Goal: Understand process/instructions: Learn how to perform a task or action

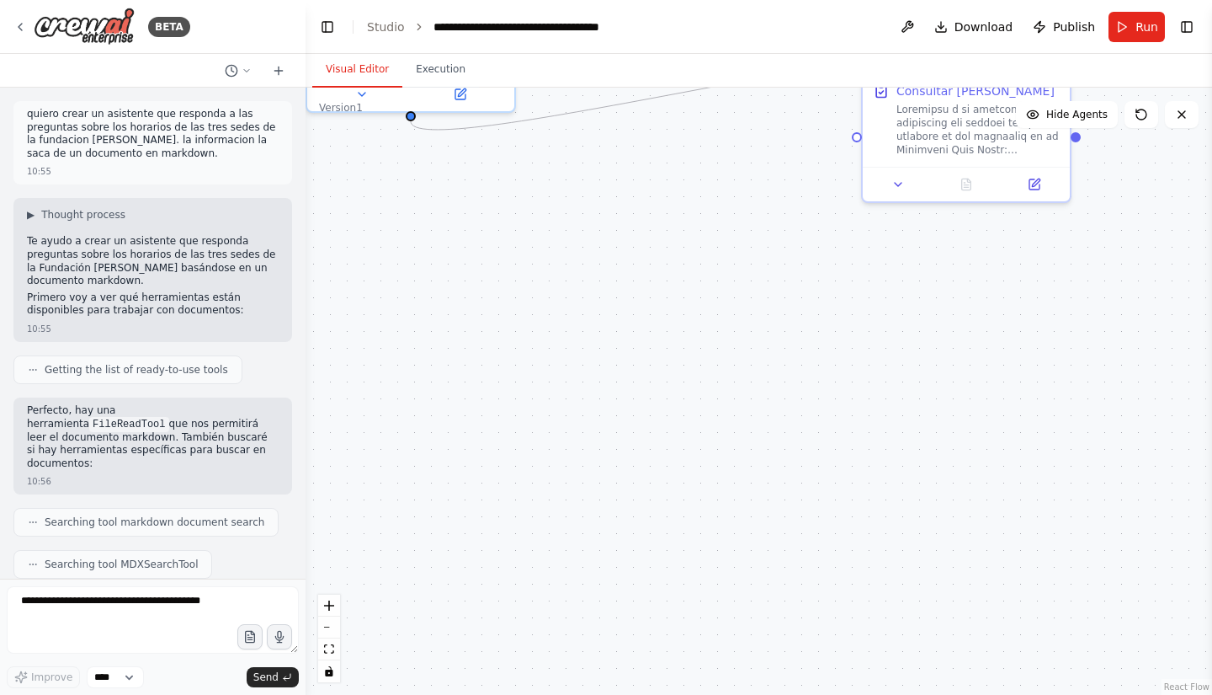
scroll to position [7490, 0]
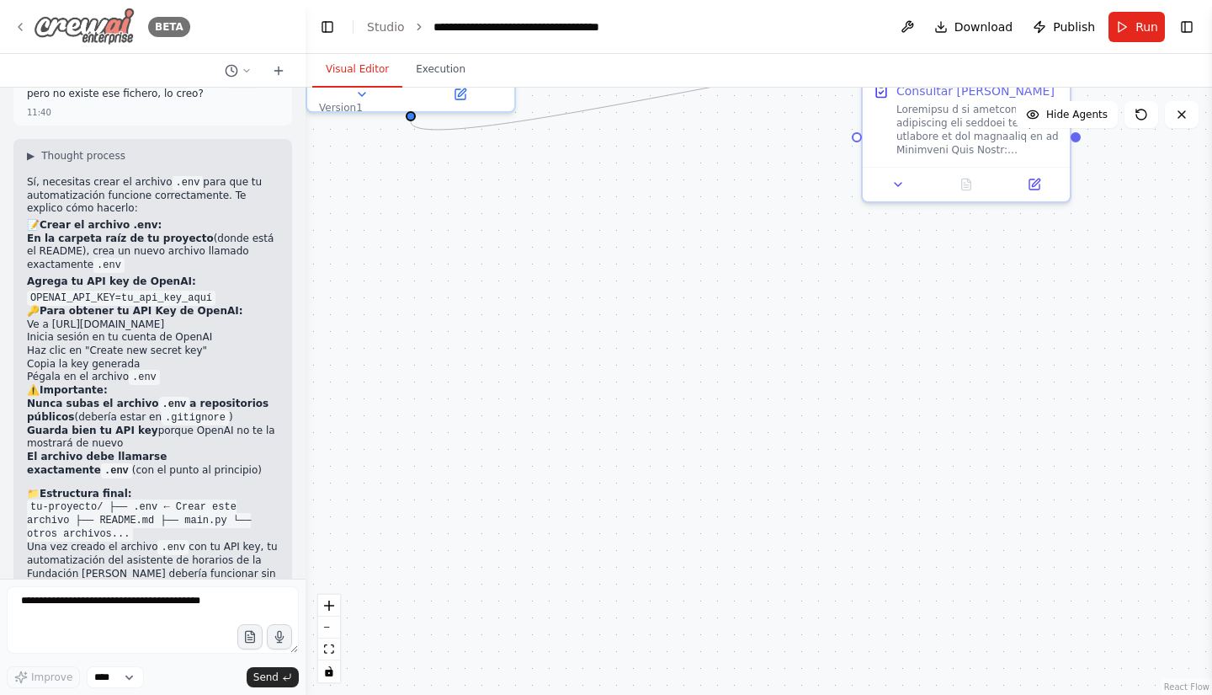
click at [77, 35] on img at bounding box center [84, 27] width 101 height 38
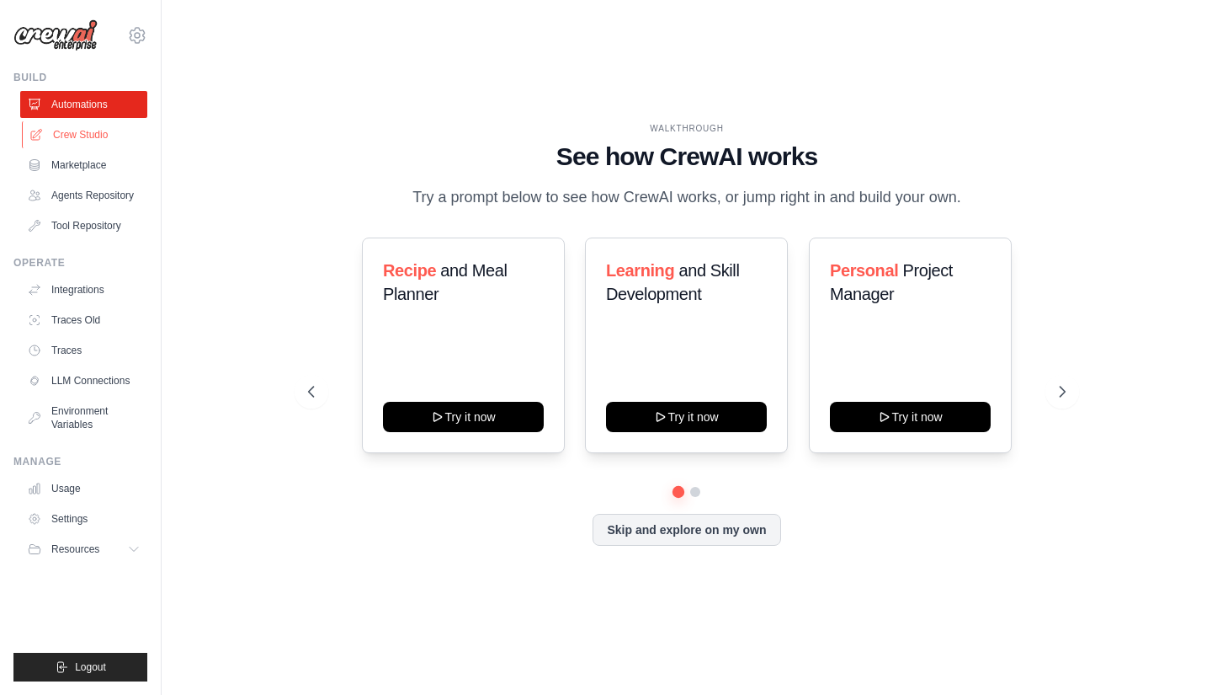
click at [61, 138] on link "Crew Studio" at bounding box center [85, 134] width 127 height 27
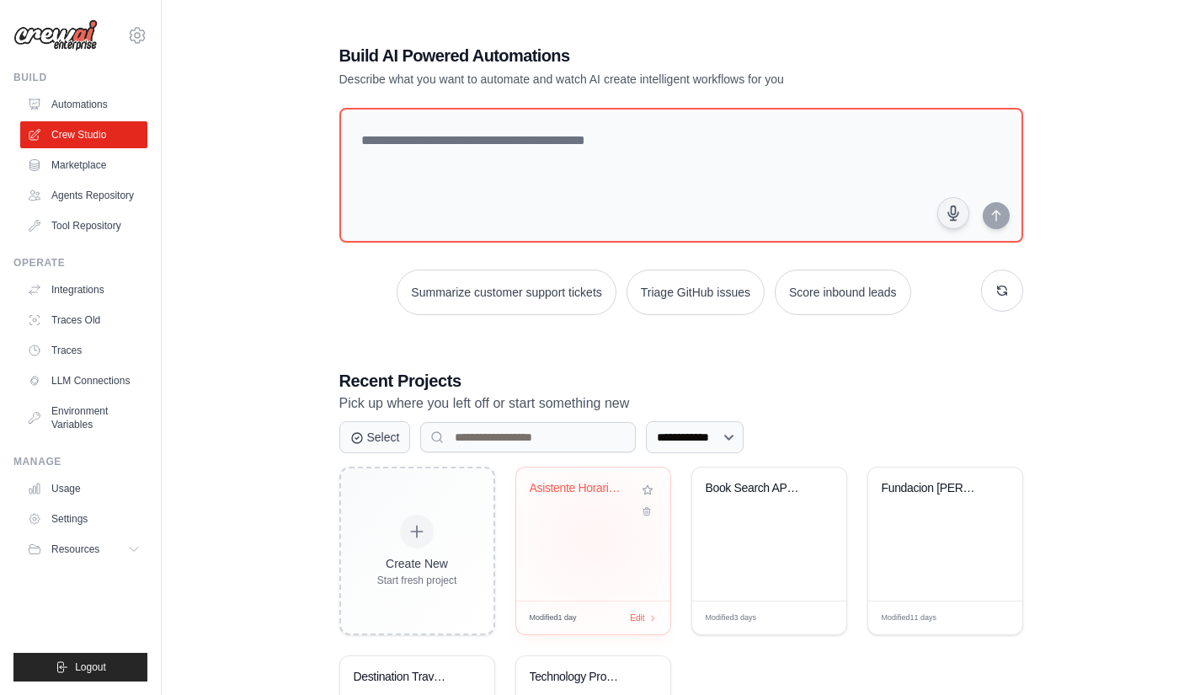
click at [593, 537] on div "Asistente Horarios Fundacion [PERSON_NAME]" at bounding box center [593, 533] width 154 height 133
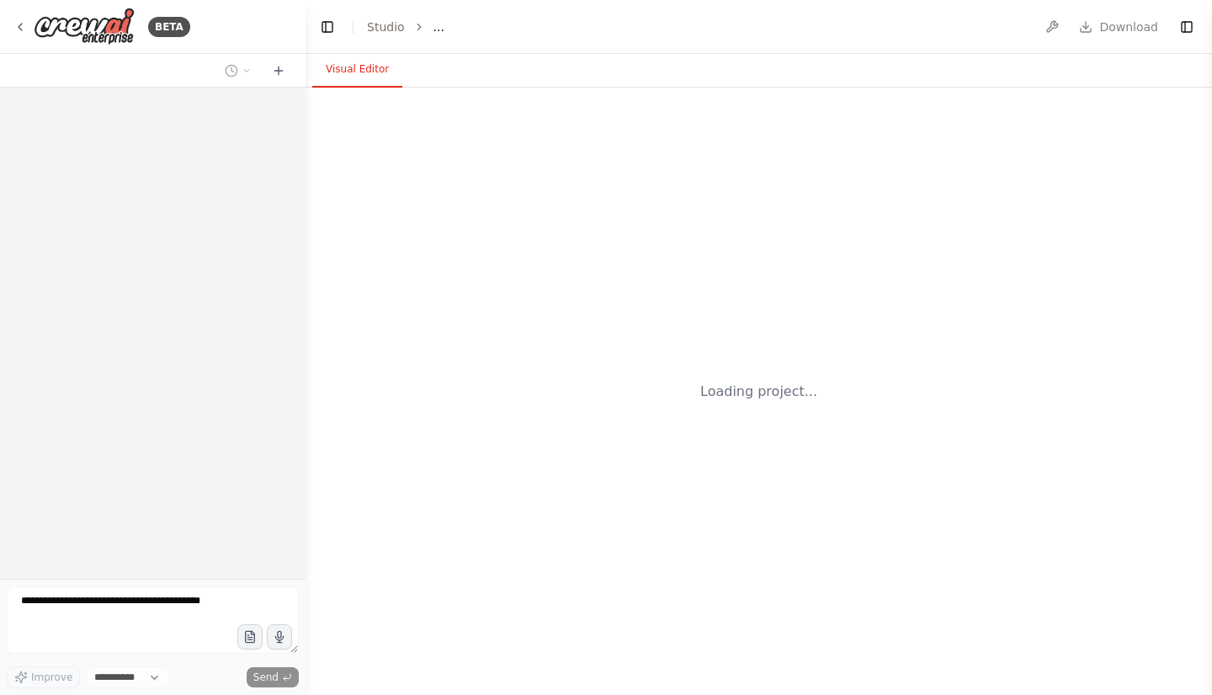
select select "****"
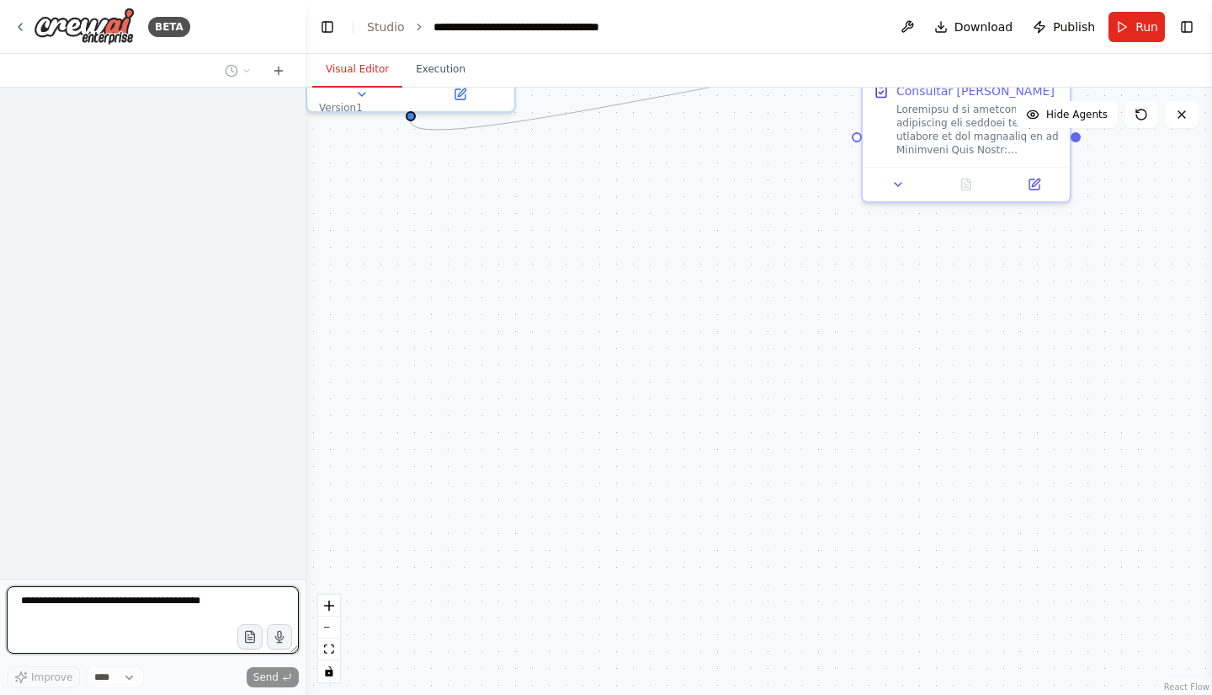
click at [167, 614] on textarea at bounding box center [153, 619] width 292 height 67
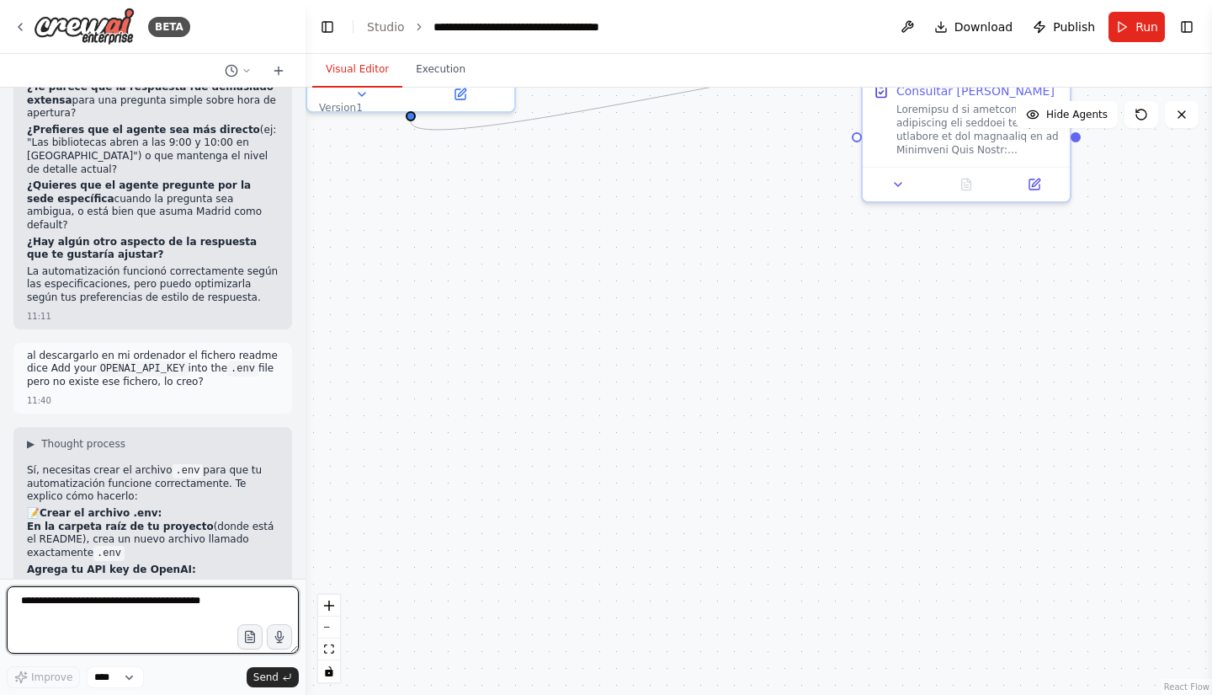
scroll to position [7168, 0]
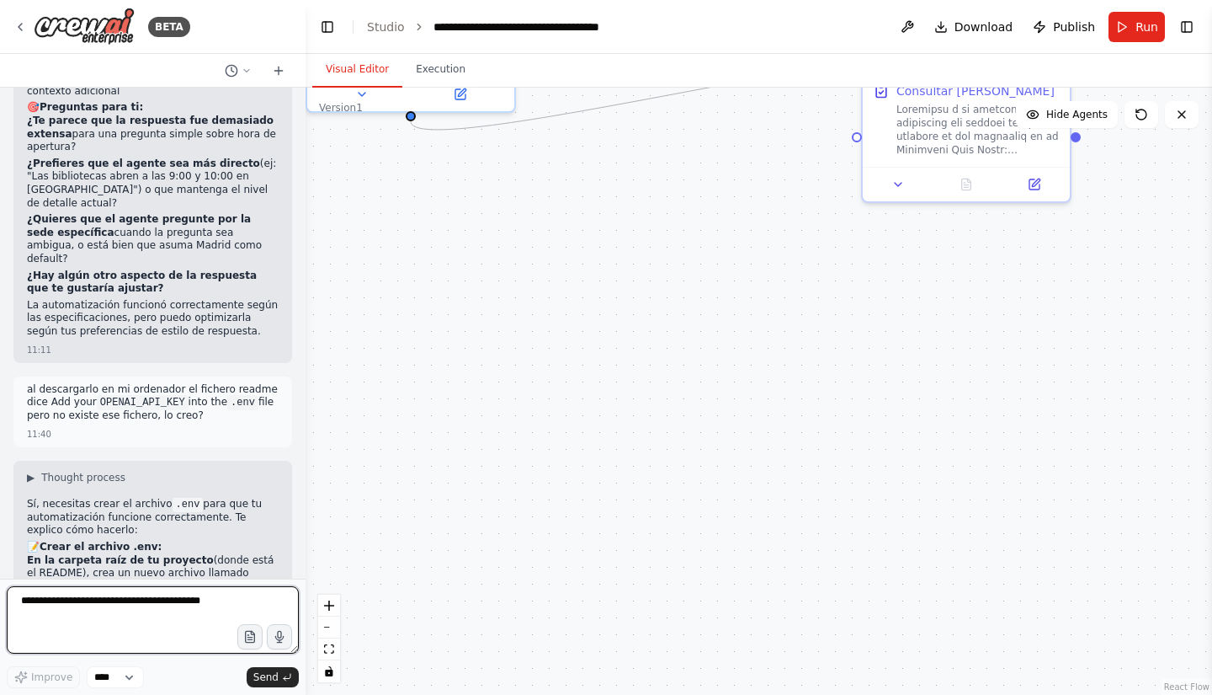
click at [157, 592] on textarea at bounding box center [153, 619] width 292 height 67
type textarea "*"
type textarea "**********"
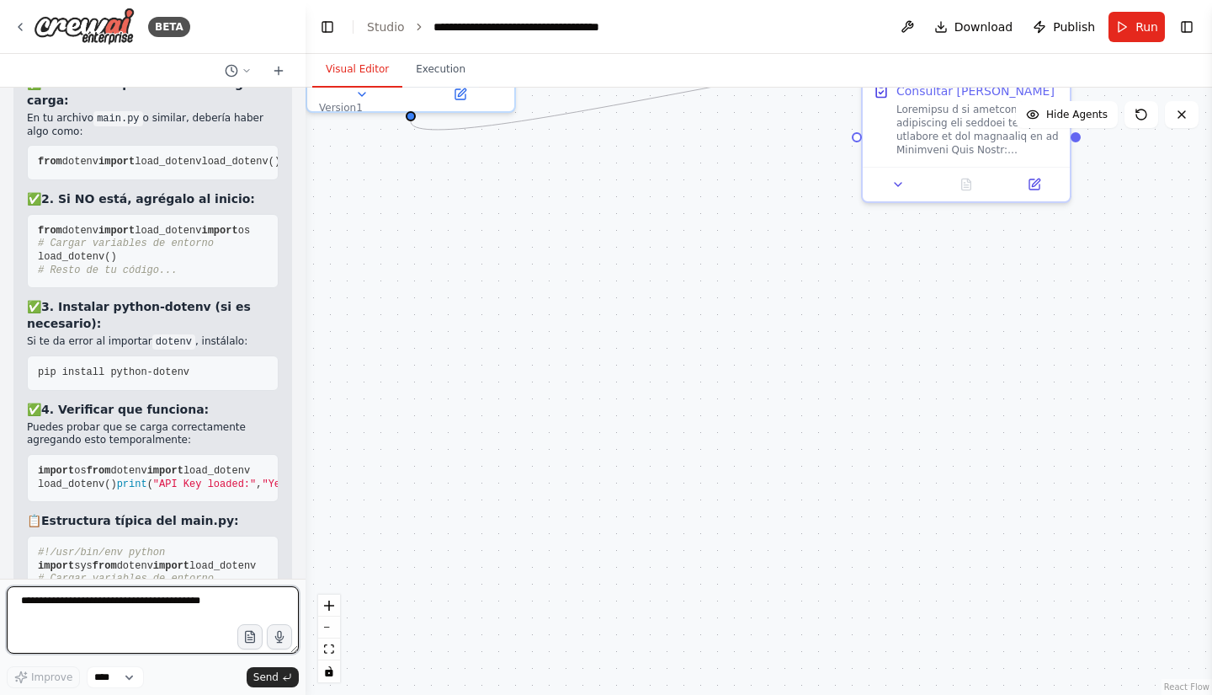
scroll to position [8231, 0]
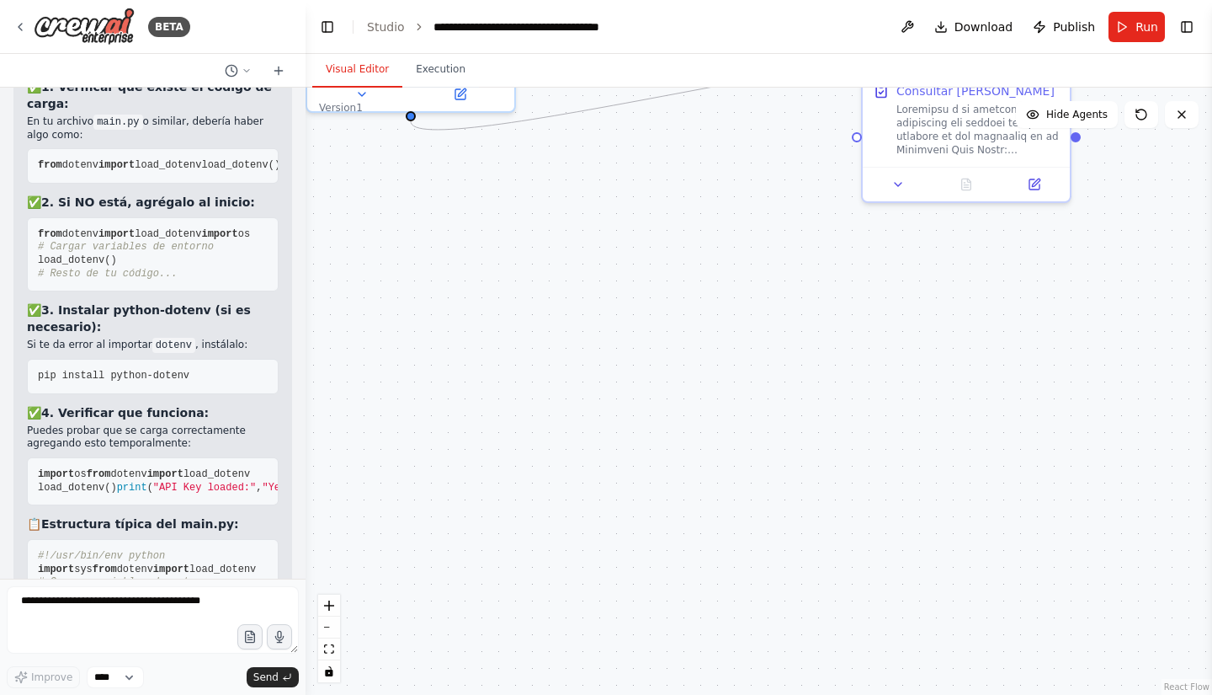
drag, startPoint x: 36, startPoint y: 286, endPoint x: 189, endPoint y: 303, distance: 154.1
click at [189, 539] on pre "#!/usr/bin/env python import sys from dotenv import load_dotenv # Cargar variab…" at bounding box center [153, 615] width 252 height 153
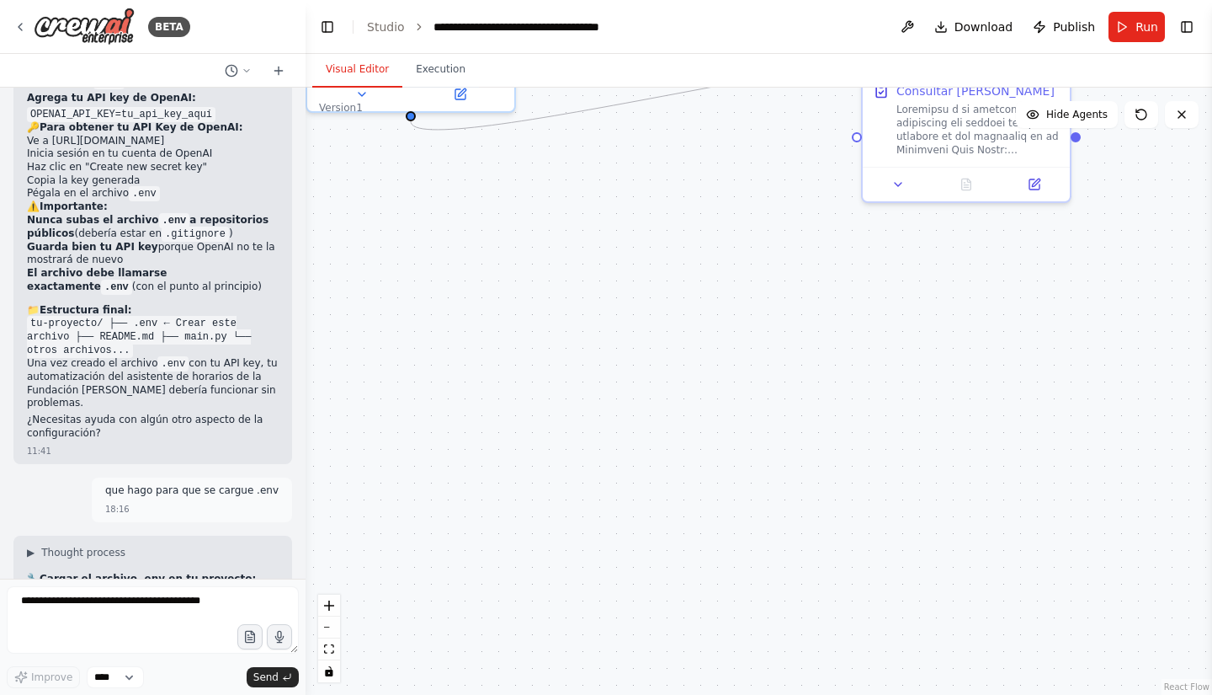
scroll to position [7674, 0]
drag, startPoint x: 116, startPoint y: 425, endPoint x: 18, endPoint y: 407, distance: 100.2
drag, startPoint x: 123, startPoint y: 455, endPoint x: 29, endPoint y: 389, distance: 114.2
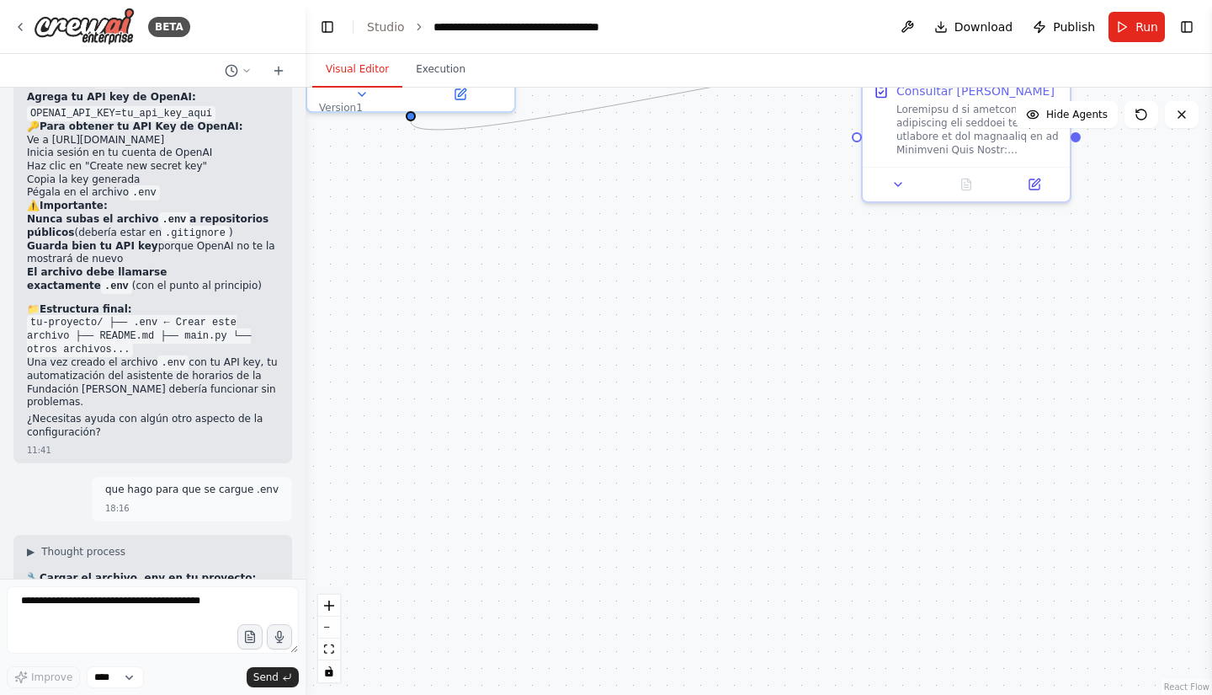
copy code "from dotenv import load_dotenv import os # Cargar variables de entorno load_dot…"
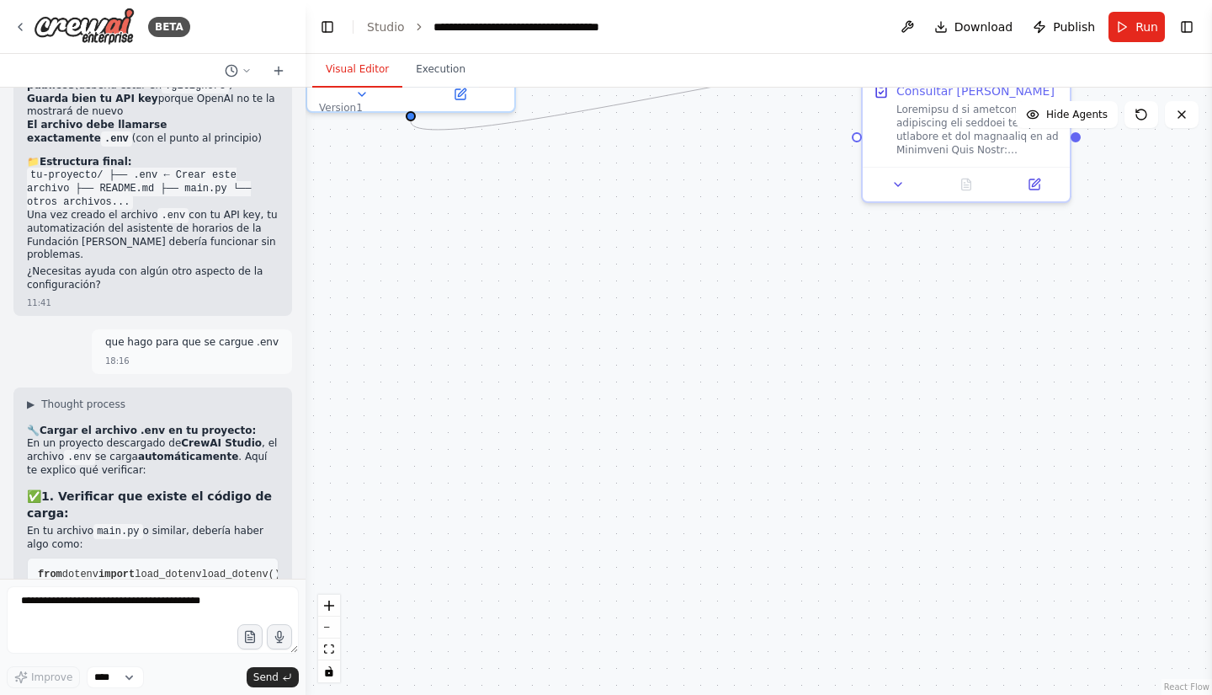
scroll to position [7822, 0]
copy div "pip install python-dotenv"
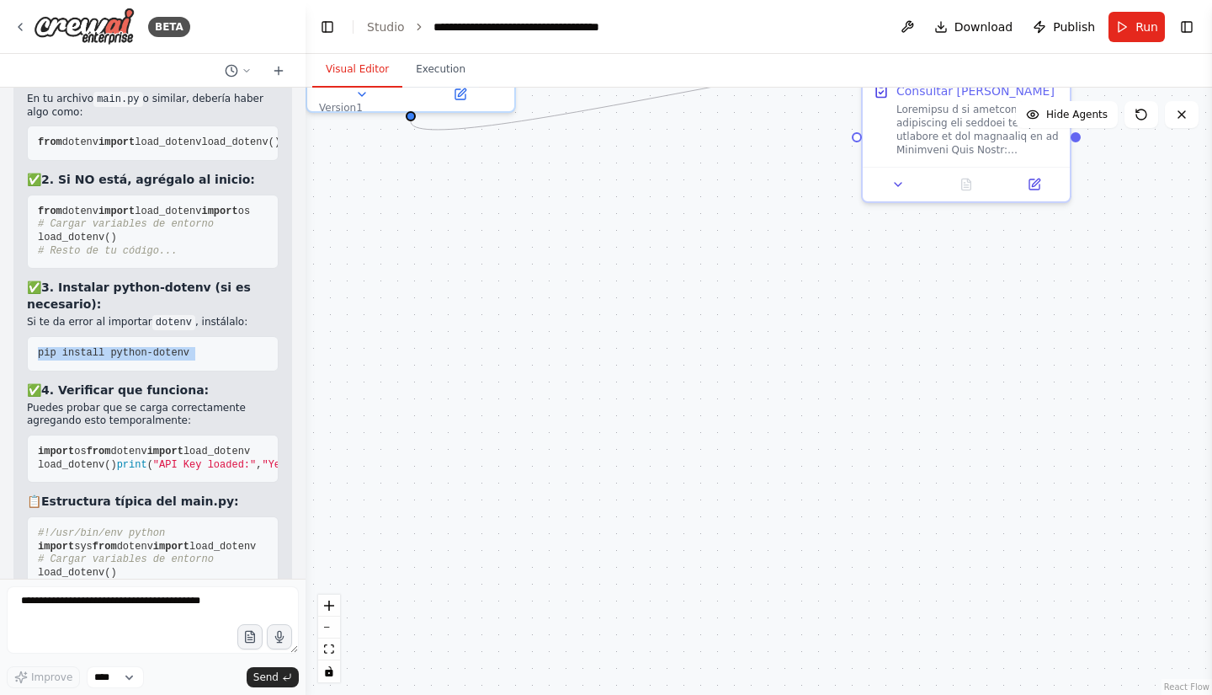
scroll to position [8257, 0]
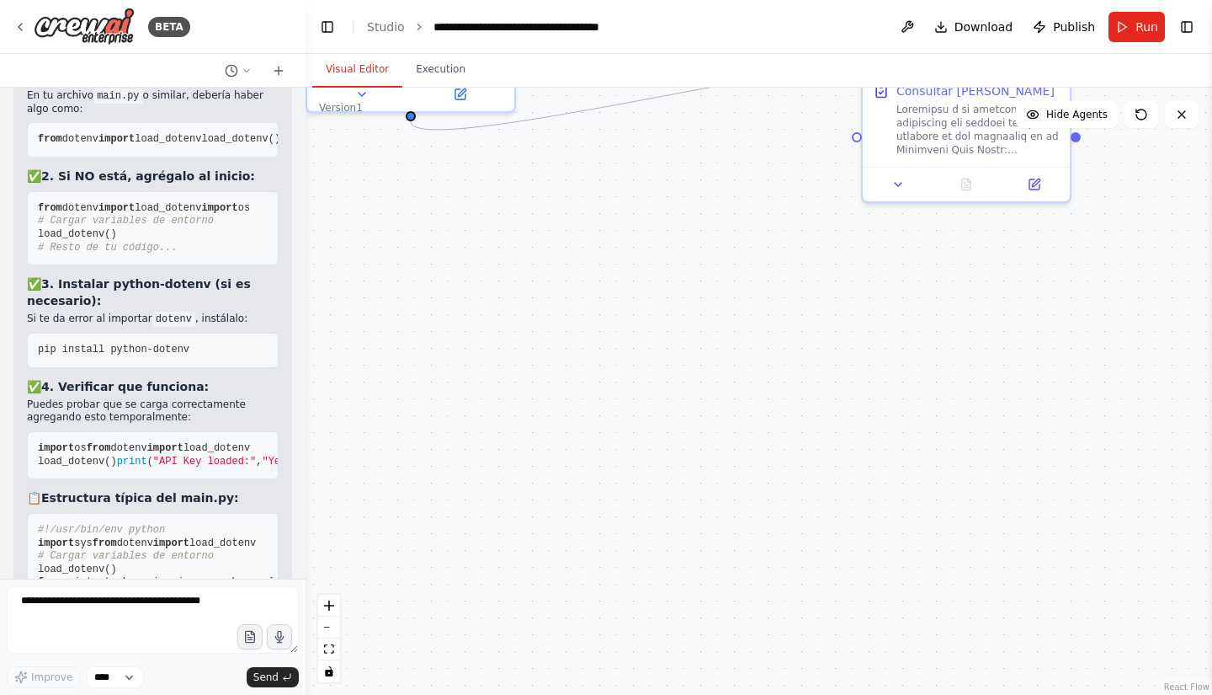
copy div "python main.py"
